Goal: Task Accomplishment & Management: Use online tool/utility

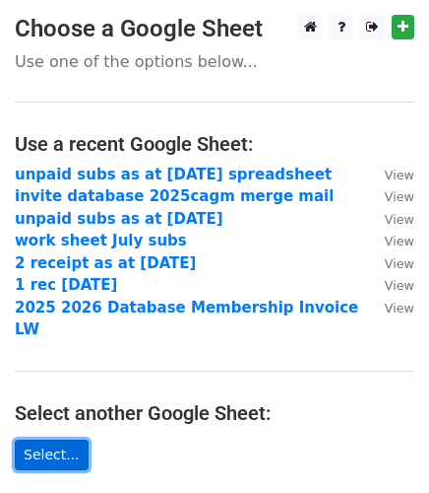
click at [45, 439] on link "Select..." at bounding box center [52, 454] width 74 height 31
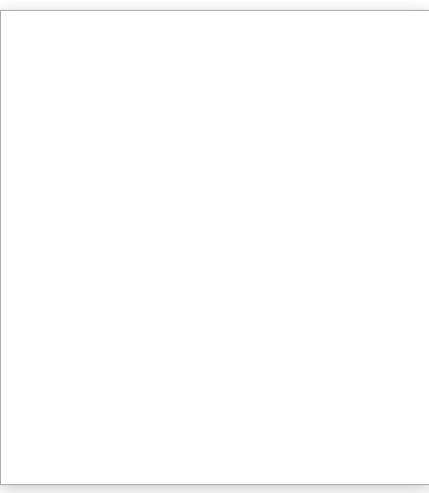
scroll to position [6, 0]
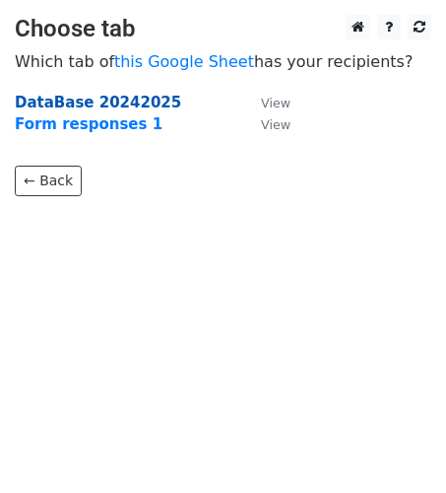
click at [84, 102] on strong "DataBase 20242025" at bounding box center [98, 103] width 166 height 18
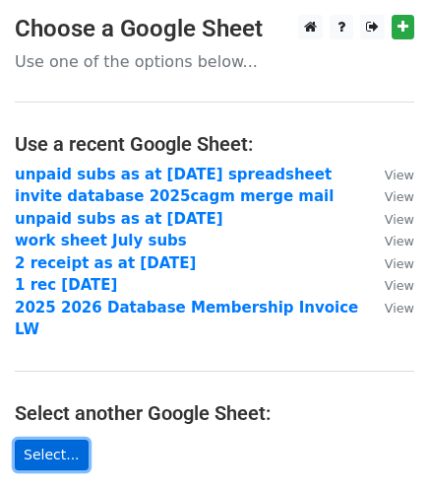
click at [43, 439] on link "Select..." at bounding box center [52, 454] width 74 height 31
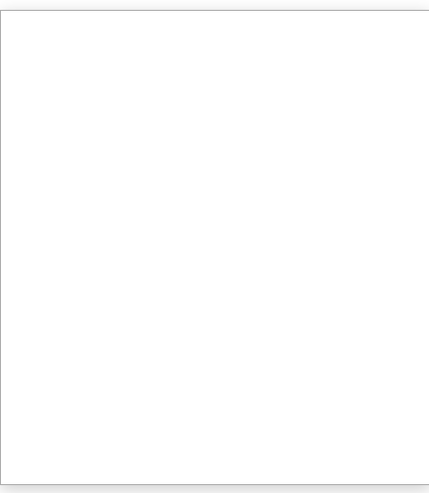
scroll to position [6, 0]
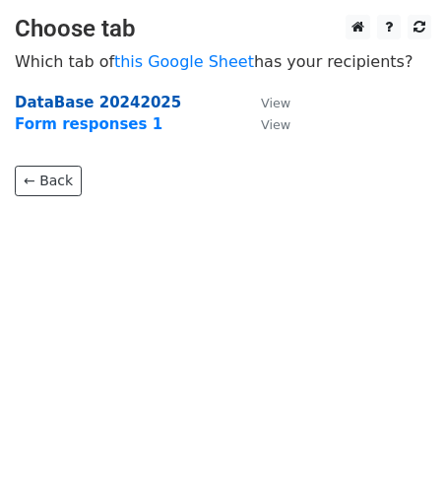
click at [80, 100] on strong "DataBase 20242025" at bounding box center [98, 103] width 166 height 18
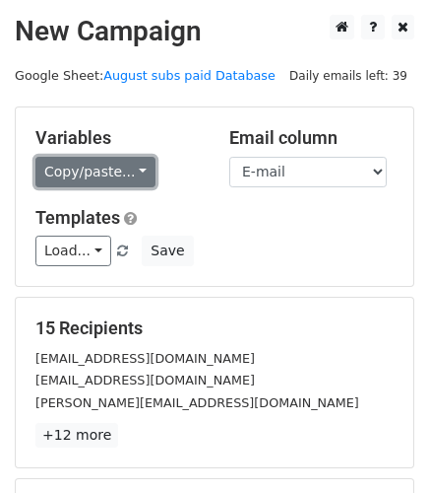
click at [133, 168] on link "Copy/paste..." at bounding box center [95, 172] width 120 height 31
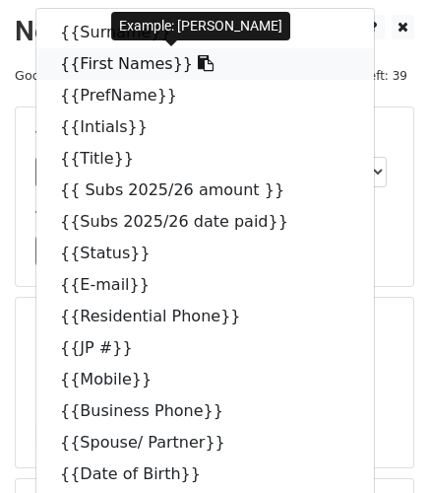
click at [90, 60] on link "{{First Names}}" at bounding box center [205, 64] width 338 height 32
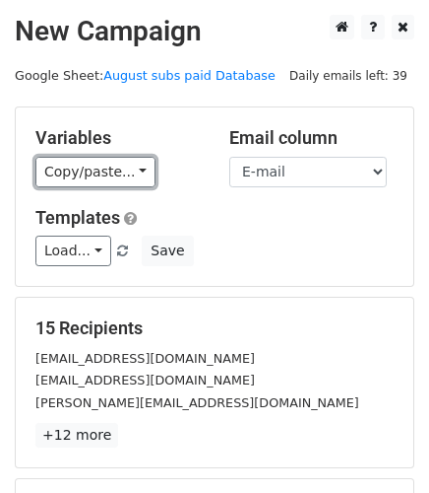
click at [129, 168] on link "Copy/paste..." at bounding box center [95, 172] width 120 height 31
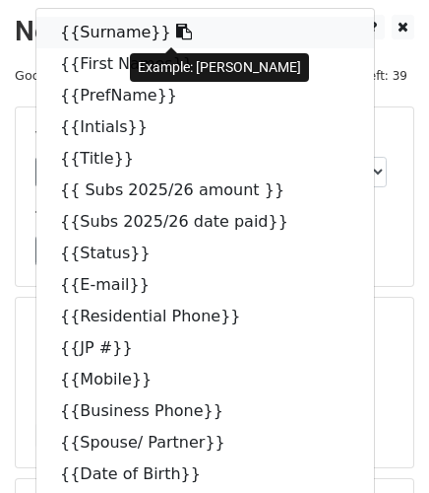
click at [84, 36] on link "{{Surname}}" at bounding box center [205, 33] width 338 height 32
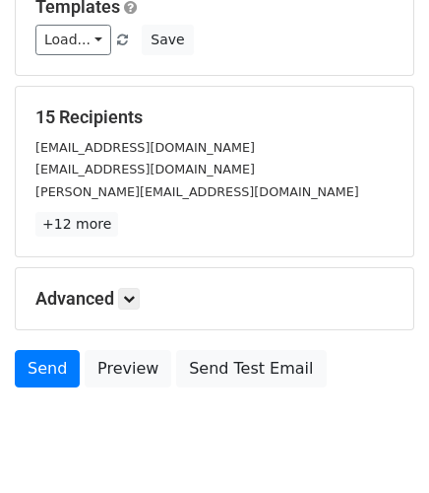
scroll to position [219, 0]
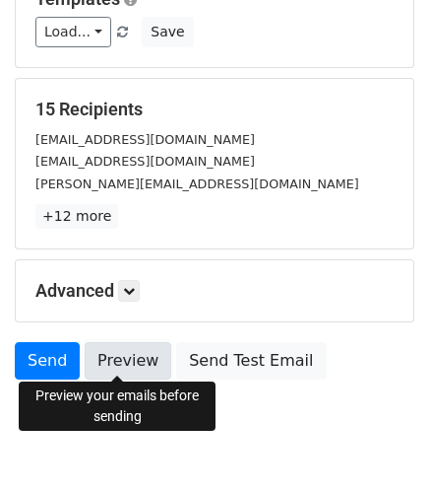
click at [106, 349] on link "Preview" at bounding box center [128, 360] width 87 height 37
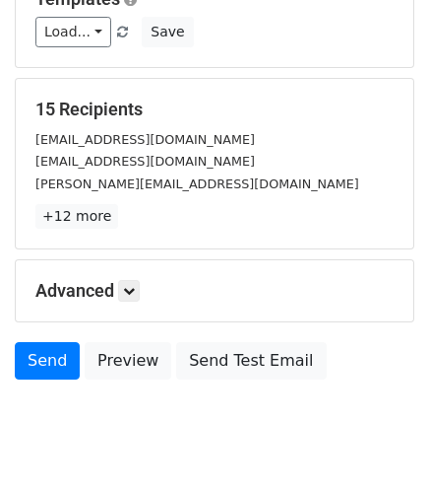
click at [218, 411] on body "New Campaign Daily emails left: 39 Google Sheet: August subs paid Database Vari…" at bounding box center [214, 132] width 429 height 672
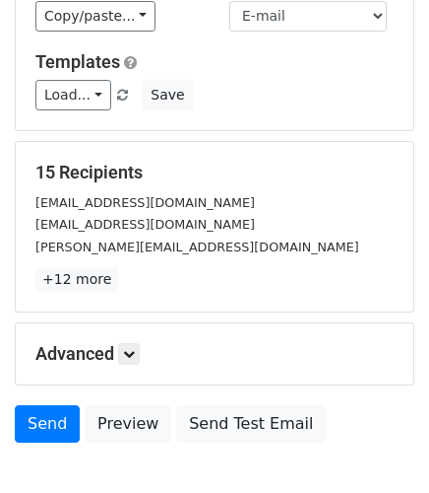
scroll to position [109, 0]
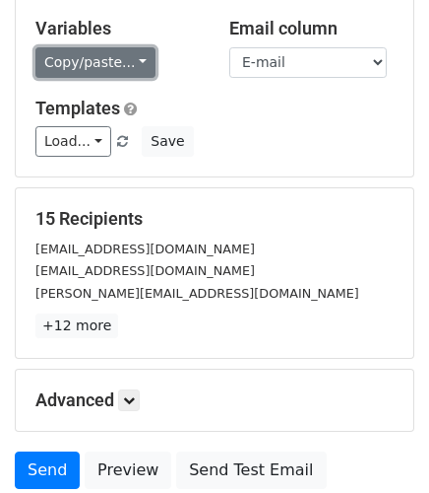
click at [131, 60] on link "Copy/paste..." at bounding box center [95, 62] width 120 height 31
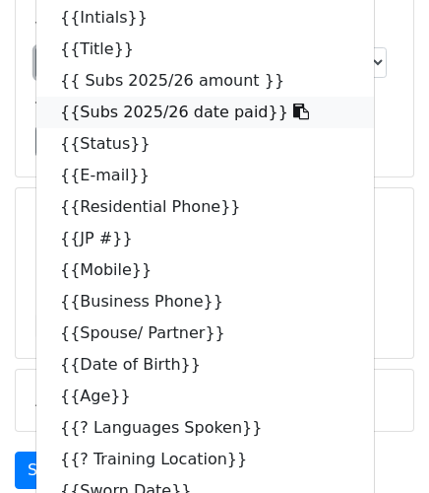
scroll to position [0, 0]
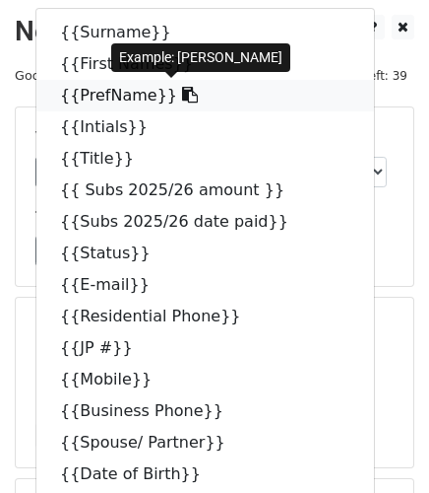
click at [106, 91] on link "{{PrefName}}" at bounding box center [205, 96] width 338 height 32
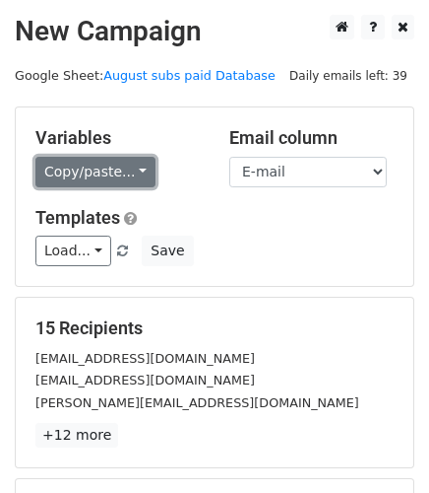
click at [132, 174] on link "Copy/paste..." at bounding box center [95, 172] width 120 height 31
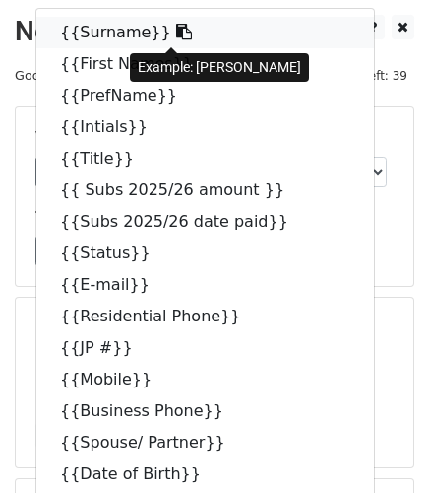
click at [90, 28] on link "{{Surname}}" at bounding box center [205, 33] width 338 height 32
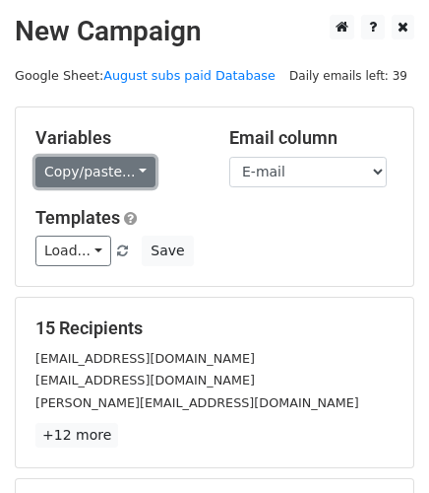
click at [131, 167] on link "Copy/paste..." at bounding box center [95, 172] width 120 height 31
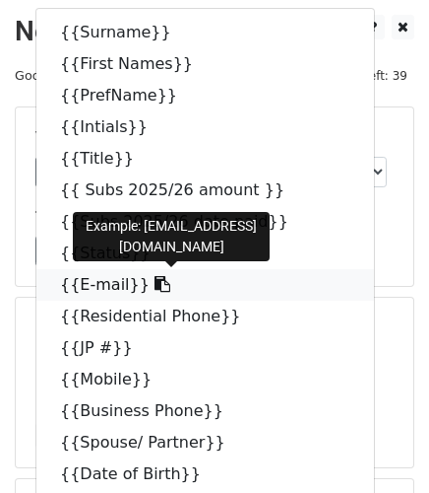
click at [89, 279] on link "{{E-mail}}" at bounding box center [205, 285] width 338 height 32
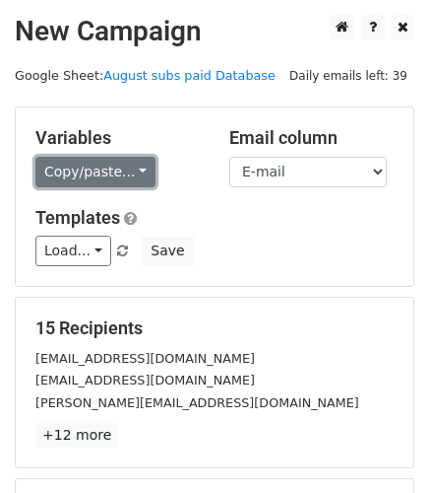
click at [128, 169] on link "Copy/paste..." at bounding box center [95, 172] width 120 height 31
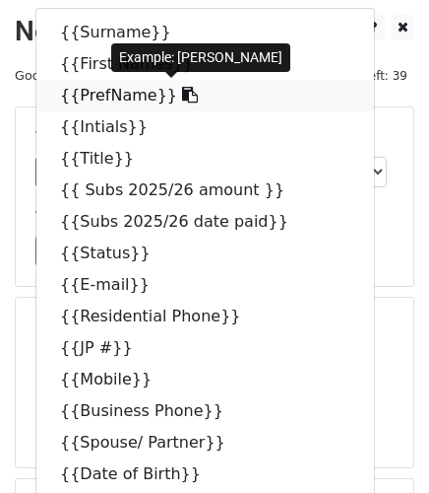
click at [82, 95] on link "{{PrefName}}" at bounding box center [205, 96] width 338 height 32
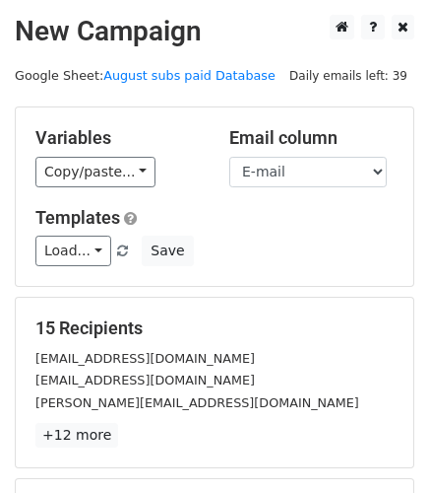
click at [272, 355] on div "[EMAIL_ADDRESS][DOMAIN_NAME]" at bounding box center [215, 358] width 388 height 23
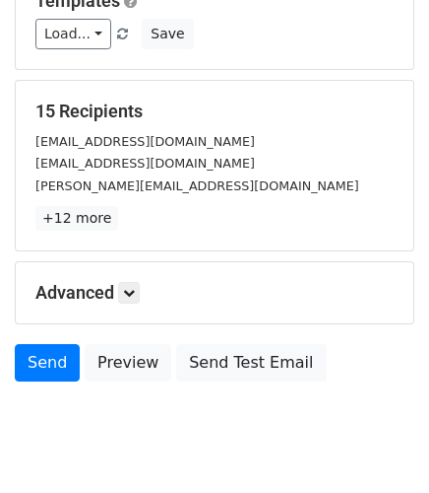
scroll to position [219, 0]
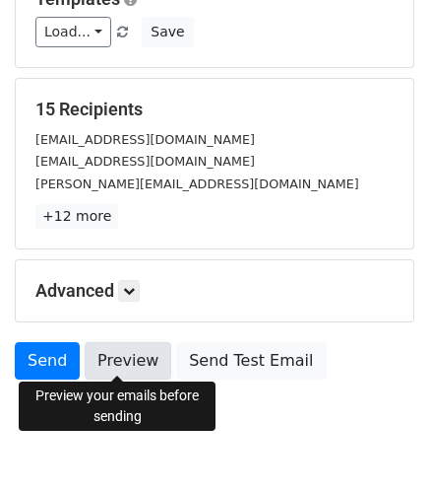
click at [125, 358] on link "Preview" at bounding box center [128, 360] width 87 height 37
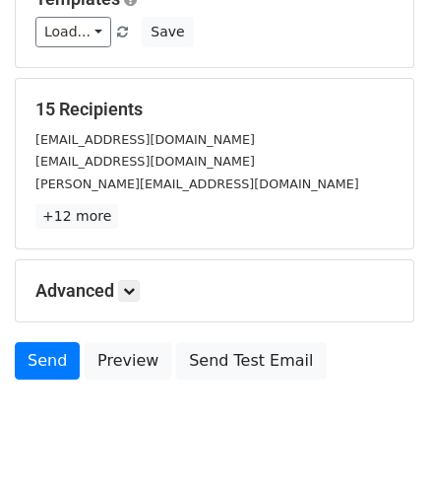
click at [220, 403] on body "New Campaign Daily emails left: 39 Google Sheet: August subs paid Database Vari…" at bounding box center [214, 132] width 429 height 672
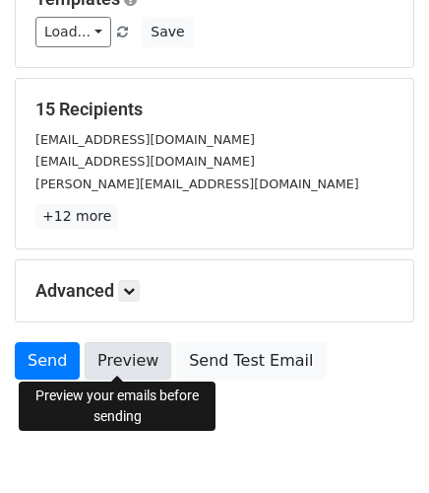
click at [133, 354] on link "Preview" at bounding box center [128, 360] width 87 height 37
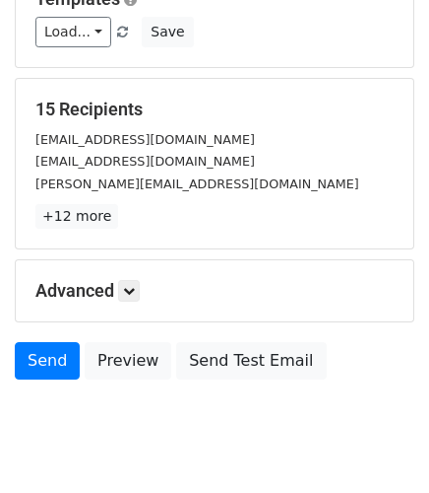
click at [216, 428] on body "New Campaign Daily emails left: 39 Google Sheet: August subs paid Database Vari…" at bounding box center [214, 132] width 429 height 672
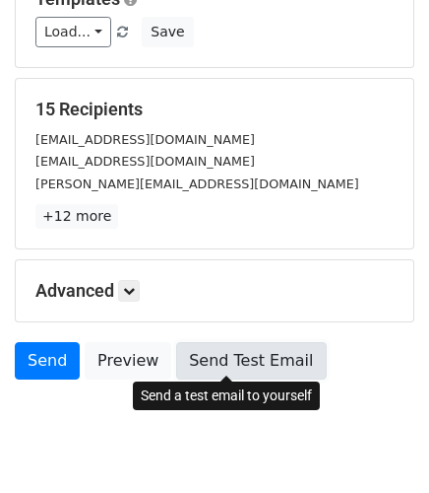
click at [213, 354] on link "Send Test Email" at bounding box center [251, 360] width 150 height 37
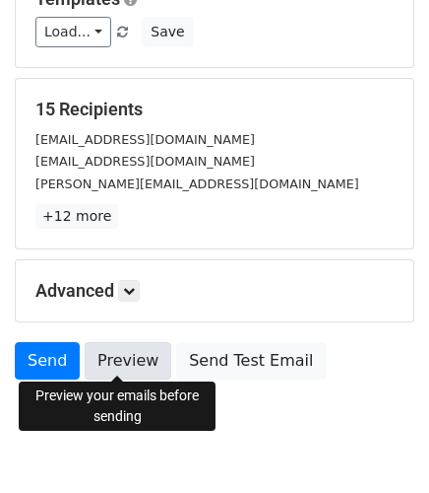
click at [125, 354] on link "Preview" at bounding box center [128, 360] width 87 height 37
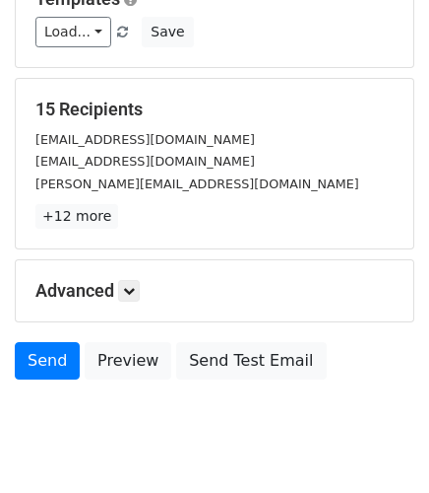
click at [262, 412] on body "New Campaign Daily emails left: 39 Google Sheet: August subs paid Database Vari…" at bounding box center [214, 132] width 429 height 672
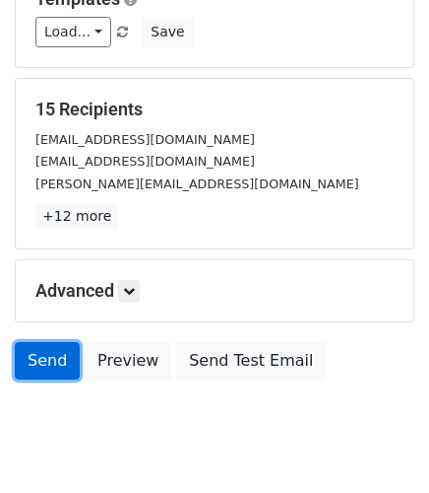
click at [45, 354] on link "Send" at bounding box center [47, 360] width 65 height 37
